Goal: Check status: Check status

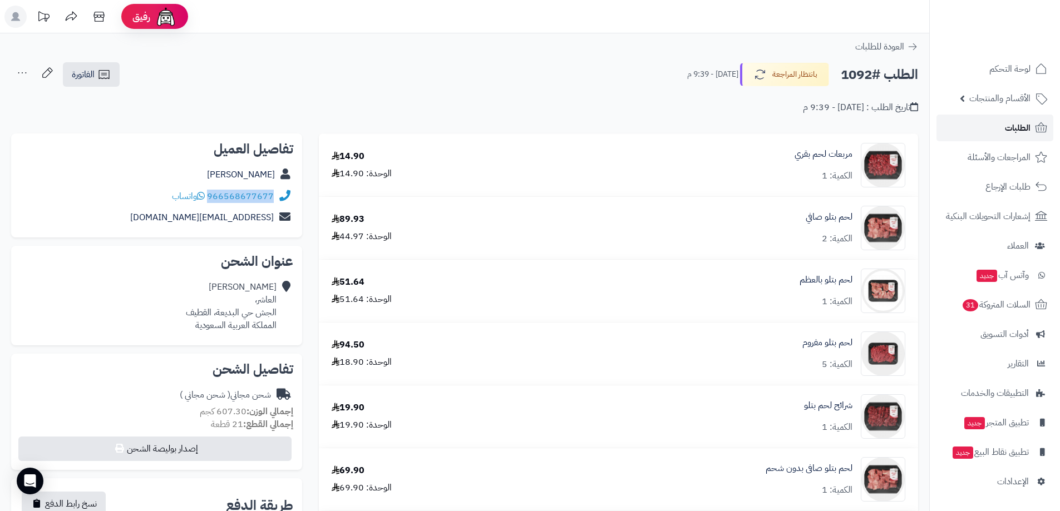
click at [1028, 126] on span "الطلبات" at bounding box center [1018, 128] width 26 height 16
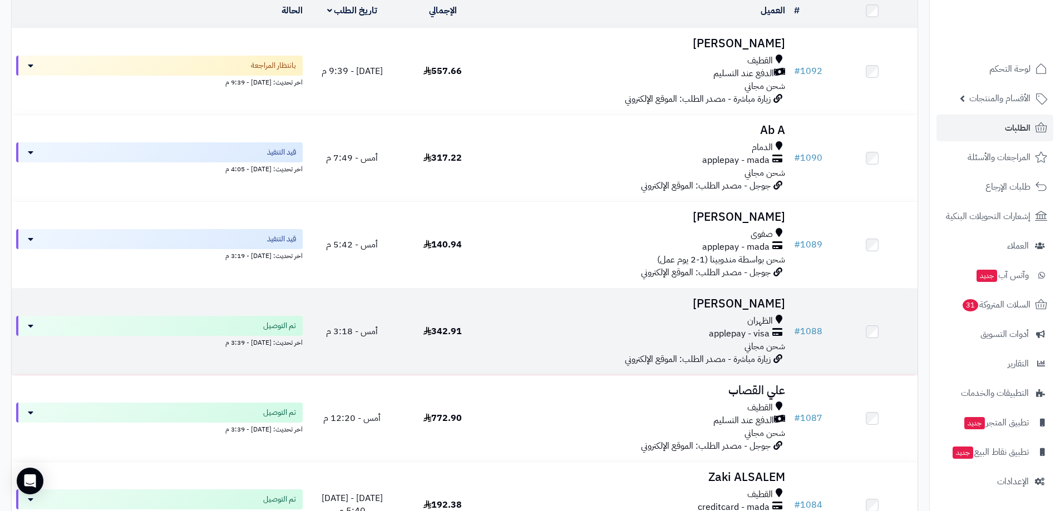
scroll to position [167, 0]
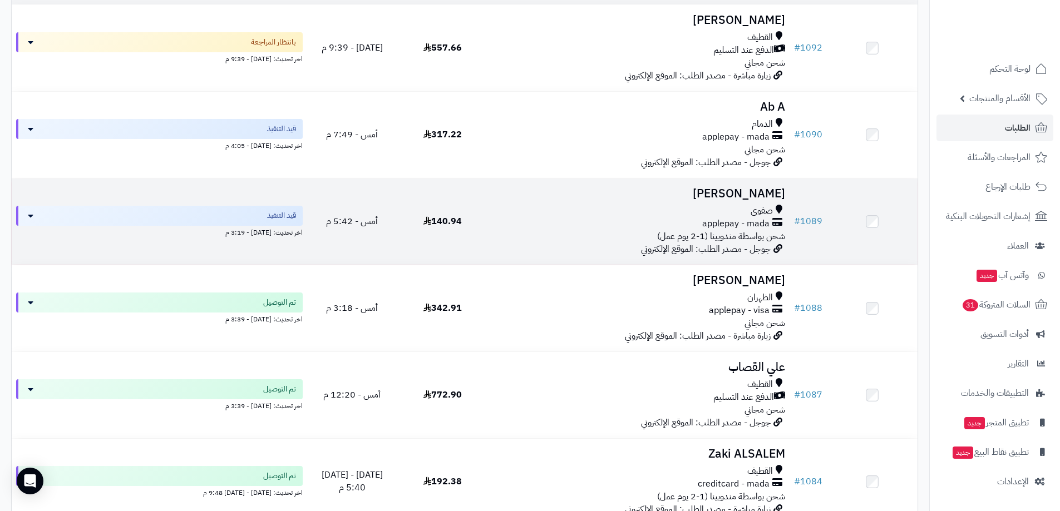
click at [738, 211] on div "صفوى" at bounding box center [638, 211] width 293 height 13
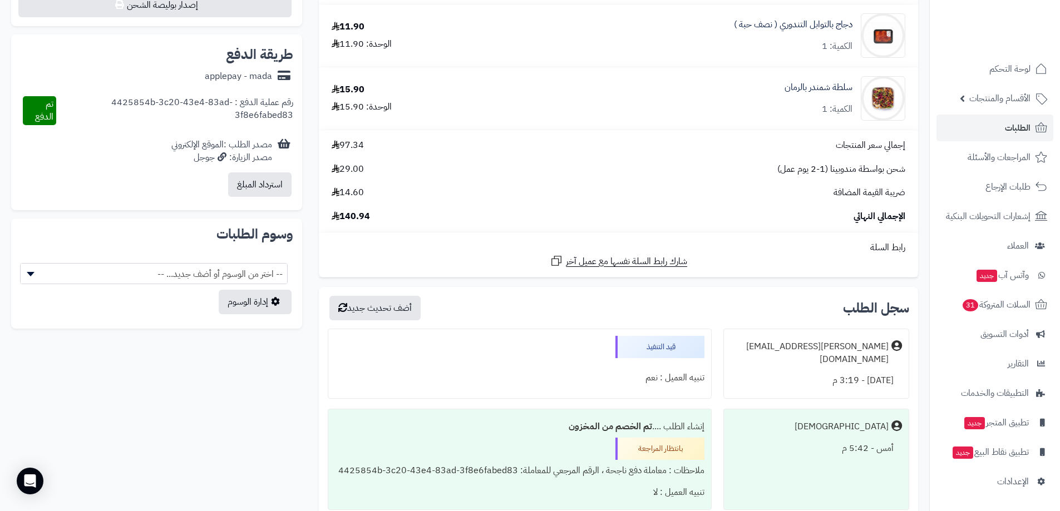
scroll to position [446, 0]
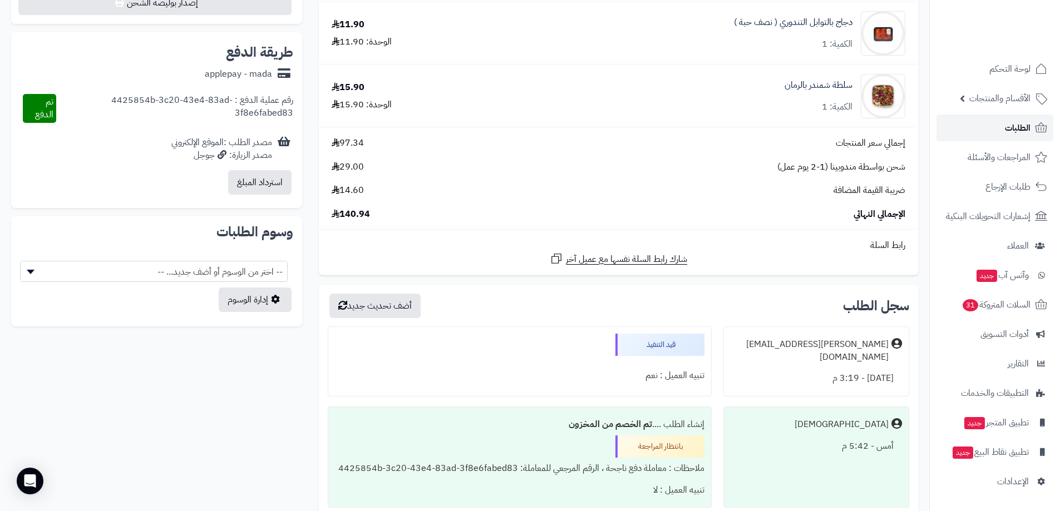
click at [1017, 128] on span "الطلبات" at bounding box center [1018, 128] width 26 height 16
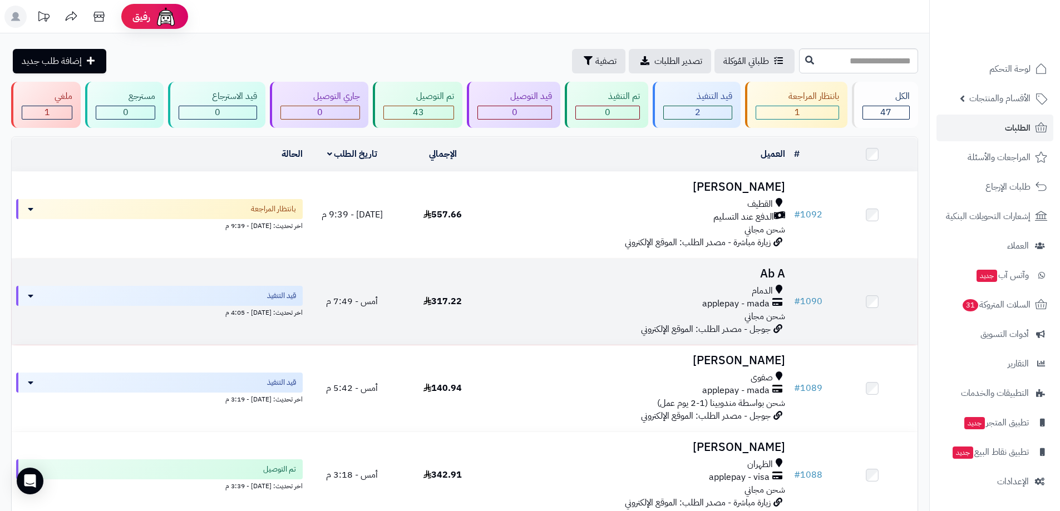
click at [502, 273] on h3 "Ab A" at bounding box center [638, 274] width 293 height 13
